Goal: Information Seeking & Learning: Learn about a topic

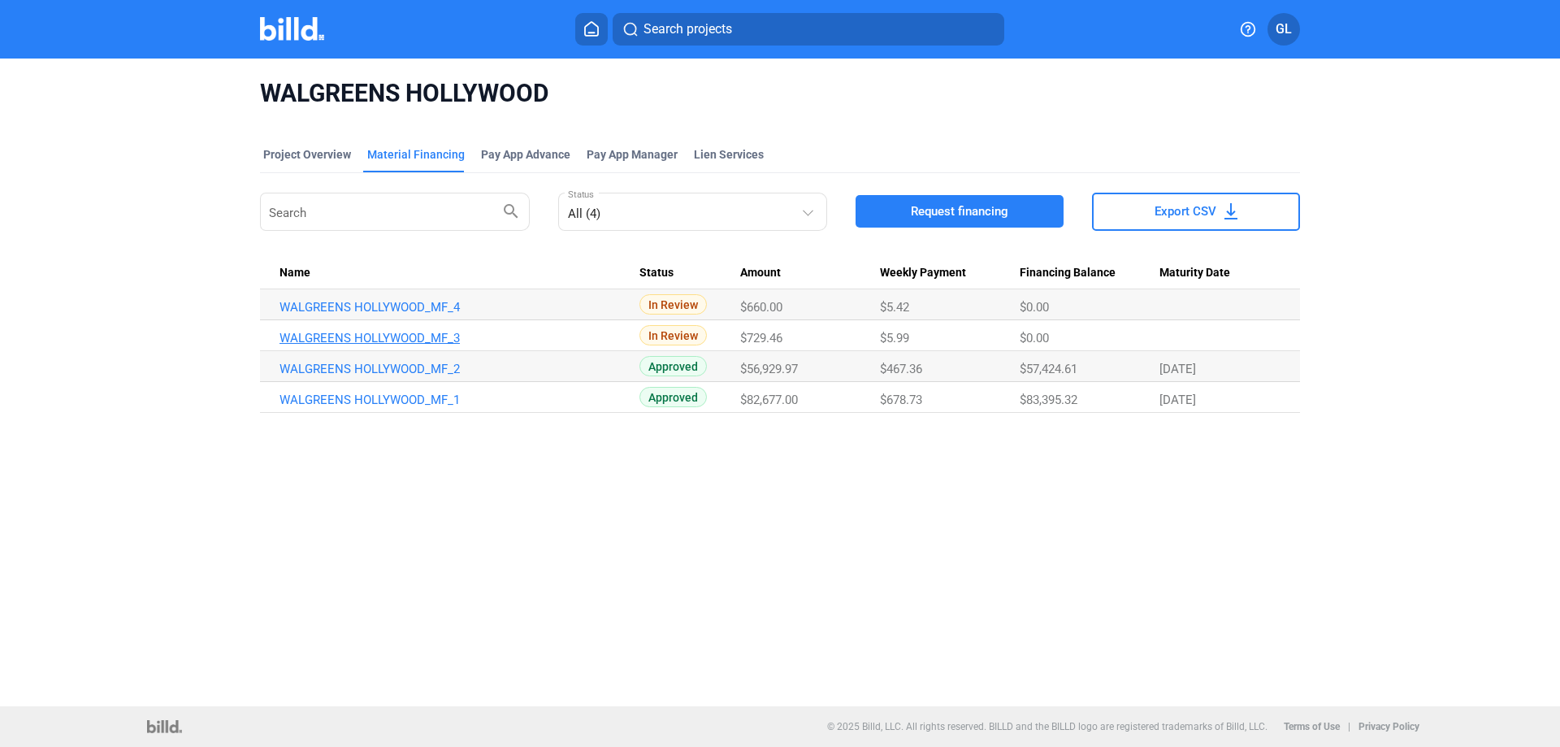
click at [426, 336] on link "WALGREENS HOLLYWOOD_MF_3" at bounding box center [459, 338] width 360 height 15
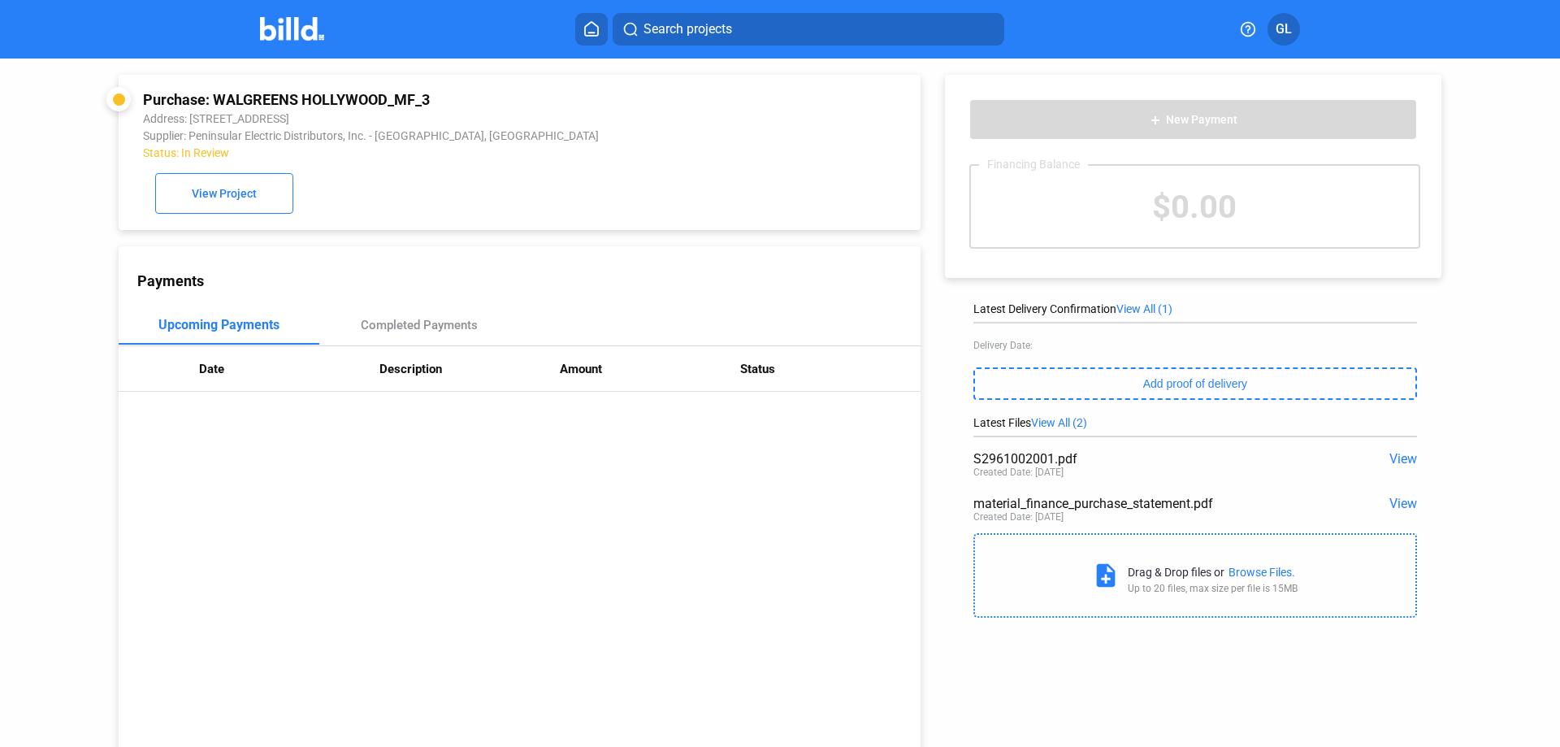
click at [1398, 463] on span "View" at bounding box center [1403, 458] width 28 height 15
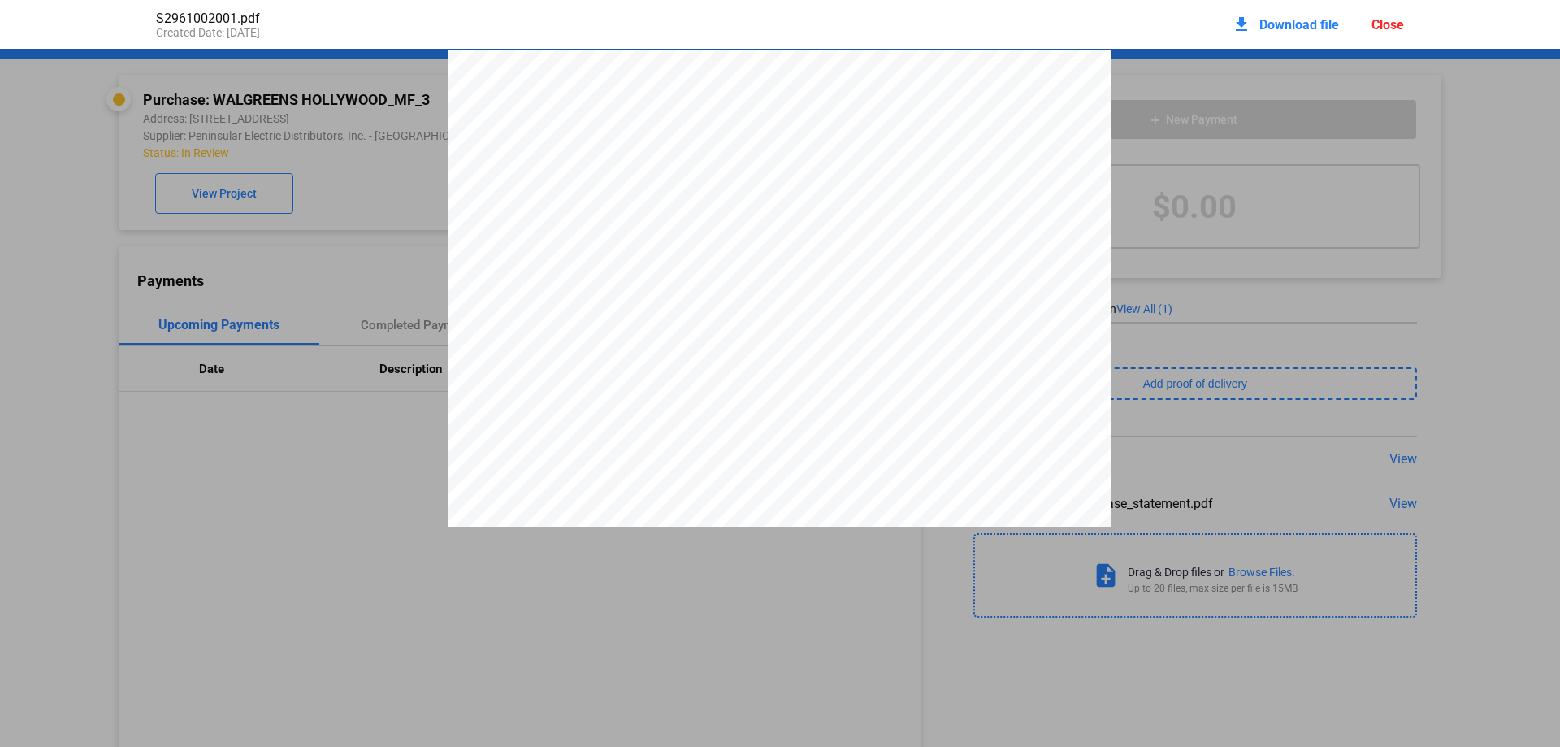
click at [1381, 19] on div "Close" at bounding box center [1387, 24] width 32 height 15
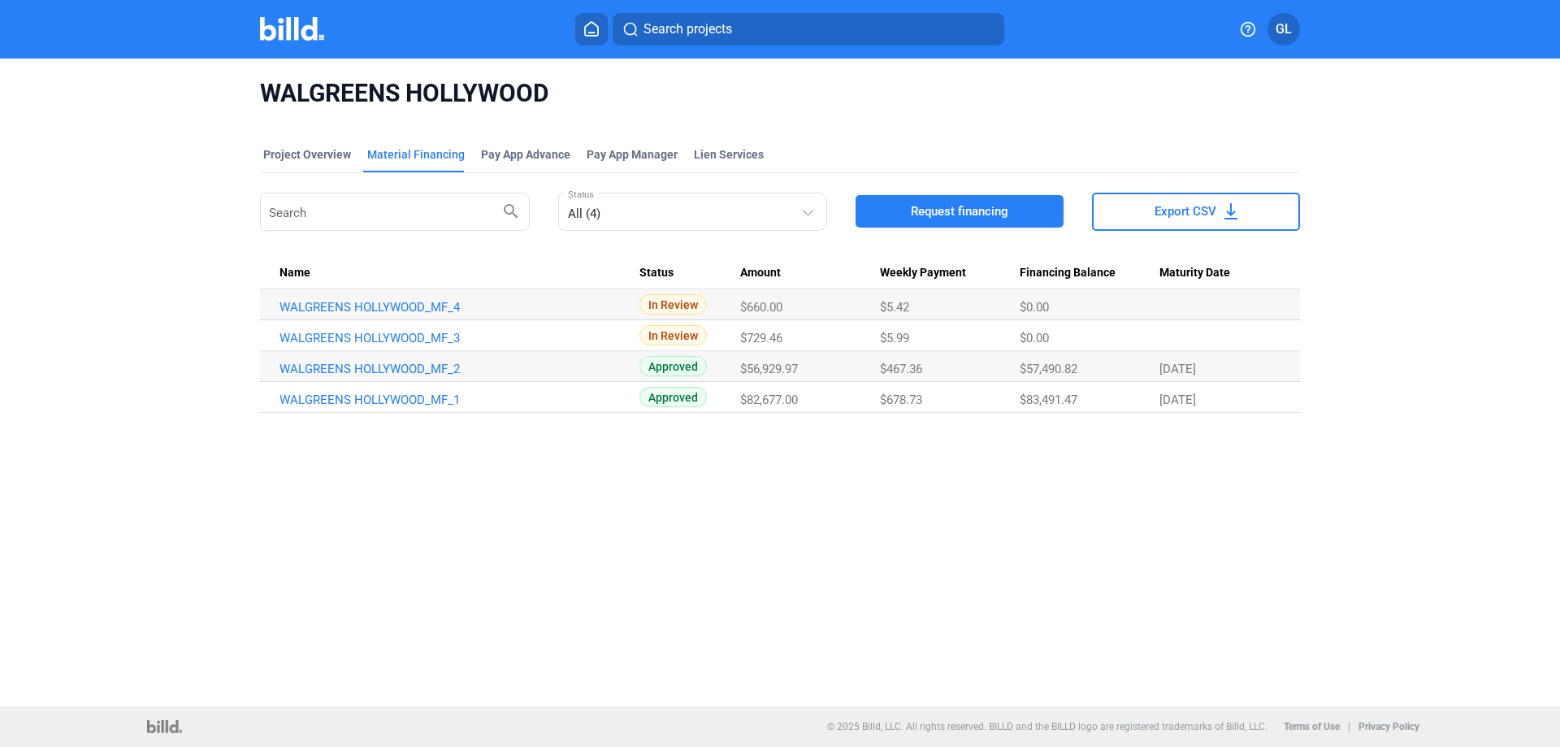
click at [268, 17] on img at bounding box center [292, 29] width 64 height 24
